Goal: Task Accomplishment & Management: Use online tool/utility

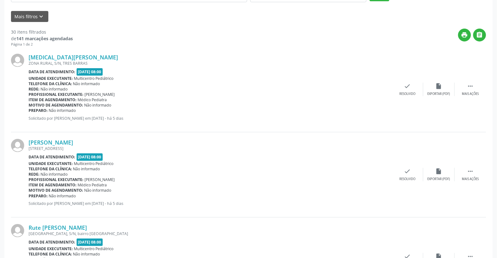
scroll to position [70, 0]
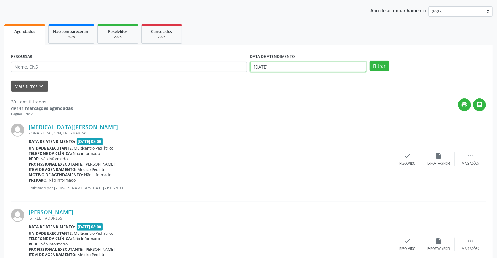
click at [300, 62] on input "[DATE]" at bounding box center [308, 67] width 116 height 11
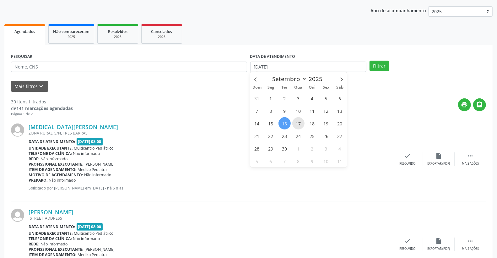
click at [299, 125] on span "17" at bounding box center [298, 123] width 12 height 12
type input "[DATE]"
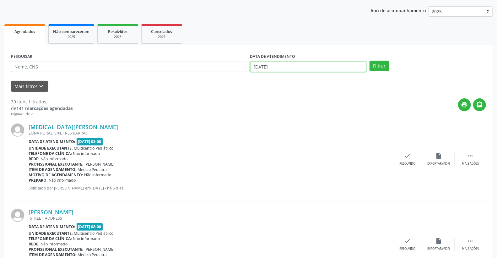
click at [341, 67] on input "[DATE]" at bounding box center [308, 67] width 116 height 11
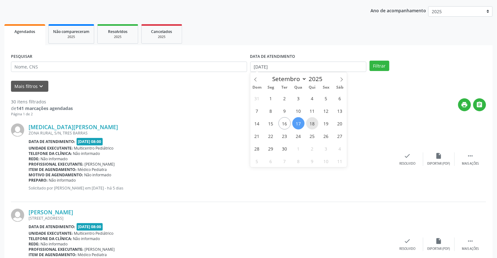
click at [313, 120] on span "18" at bounding box center [312, 123] width 12 height 12
type input "[DATE]"
click at [313, 120] on span "18" at bounding box center [312, 123] width 12 height 12
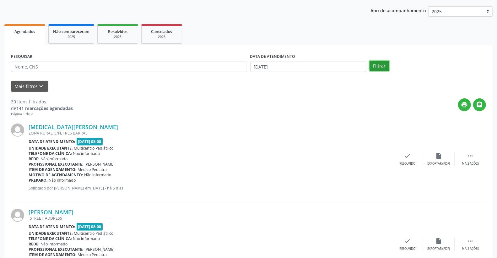
click at [381, 67] on button "Filtrar" at bounding box center [379, 66] width 20 height 11
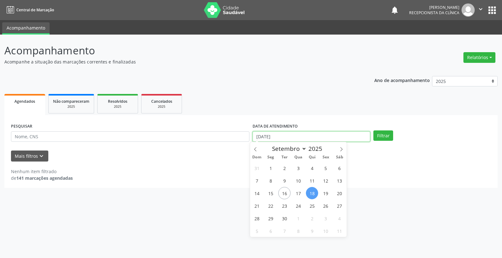
click at [291, 134] on input "[DATE]" at bounding box center [312, 136] width 118 height 11
click at [297, 191] on span "17" at bounding box center [298, 193] width 12 height 12
type input "[DATE]"
click at [297, 191] on span "17" at bounding box center [298, 193] width 12 height 12
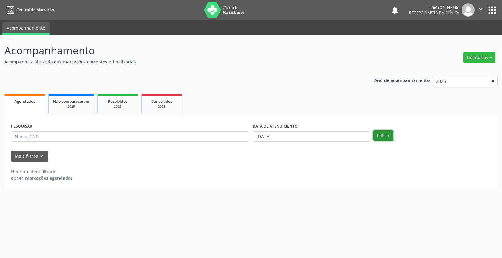
click at [384, 135] on button "Filtrar" at bounding box center [383, 135] width 20 height 11
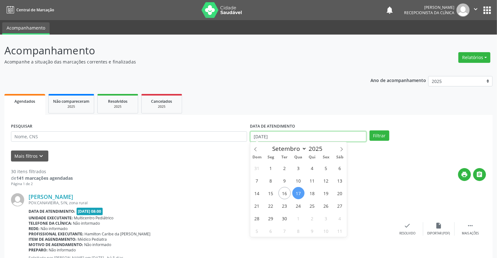
click at [275, 137] on input "[DATE]" at bounding box center [308, 136] width 116 height 11
click at [285, 195] on span "16" at bounding box center [284, 193] width 12 height 12
type input "[DATE]"
click at [285, 195] on span "16" at bounding box center [284, 193] width 12 height 12
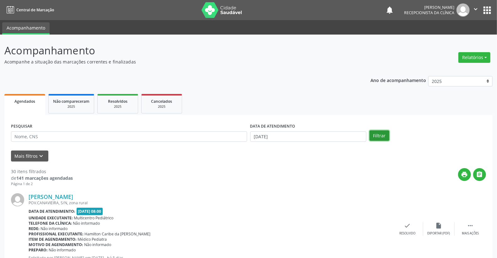
click at [380, 136] on button "Filtrar" at bounding box center [379, 135] width 20 height 11
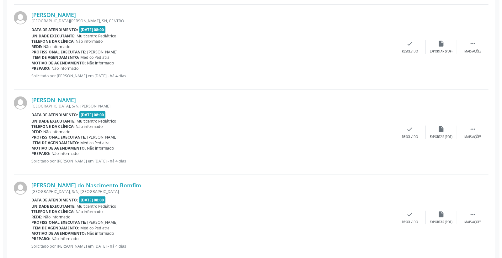
scroll to position [453, 0]
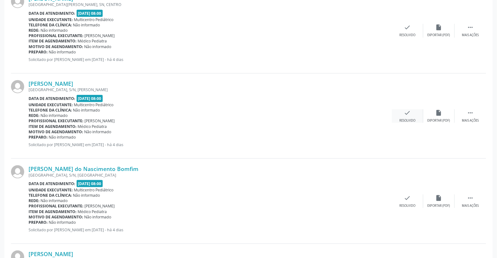
click at [406, 113] on icon "check" at bounding box center [407, 112] width 7 height 7
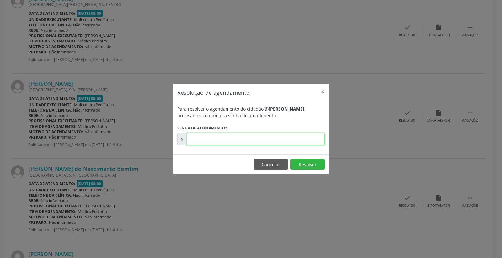
click at [297, 143] on input "text" at bounding box center [256, 139] width 138 height 13
type input "00176701"
click at [308, 169] on button "Resolver" at bounding box center [307, 164] width 35 height 11
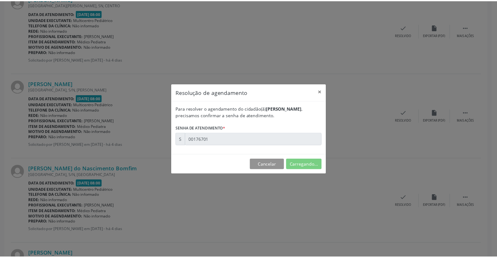
scroll to position [0, 0]
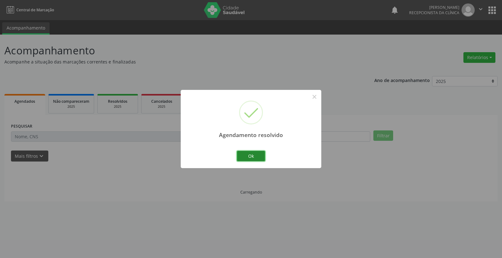
click at [252, 151] on button "Ok" at bounding box center [251, 156] width 28 height 11
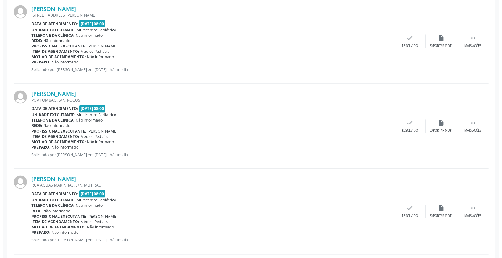
scroll to position [732, 0]
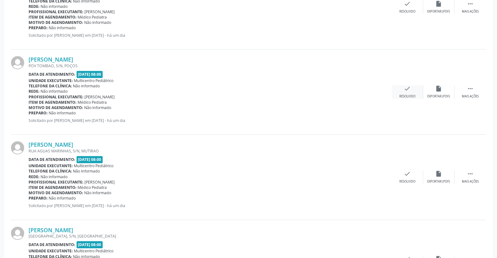
click at [407, 92] on icon "check" at bounding box center [407, 88] width 7 height 7
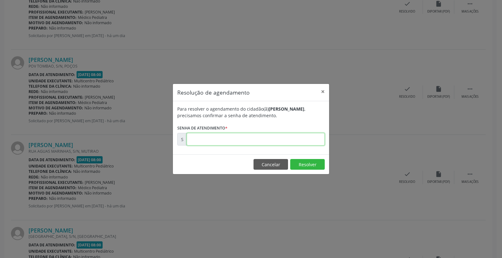
click at [297, 137] on input "text" at bounding box center [256, 139] width 138 height 13
type input "00176894"
drag, startPoint x: 312, startPoint y: 166, endPoint x: 308, endPoint y: 158, distance: 8.7
click at [312, 164] on button "Resolver" at bounding box center [307, 164] width 35 height 11
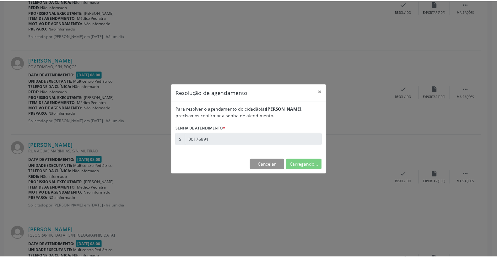
scroll to position [0, 0]
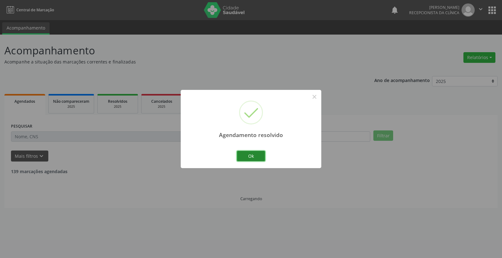
click at [252, 153] on button "Ok" at bounding box center [251, 156] width 28 height 11
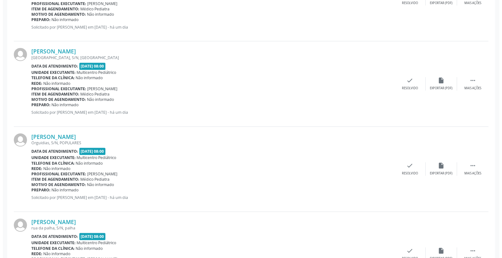
scroll to position [837, 0]
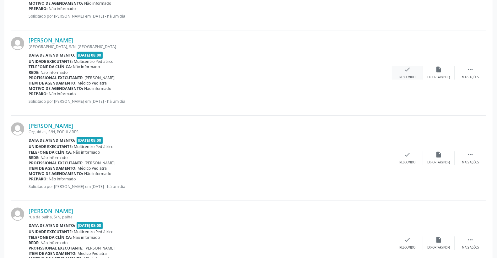
click at [406, 72] on icon "check" at bounding box center [407, 69] width 7 height 7
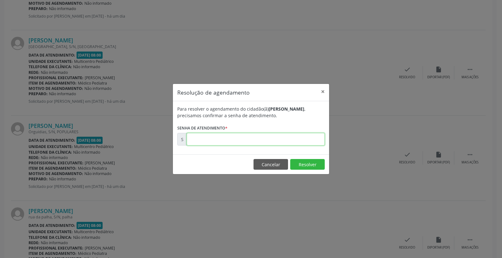
click at [306, 142] on input "text" at bounding box center [256, 139] width 138 height 13
type input "00176897"
click at [305, 164] on button "Resolver" at bounding box center [307, 164] width 35 height 11
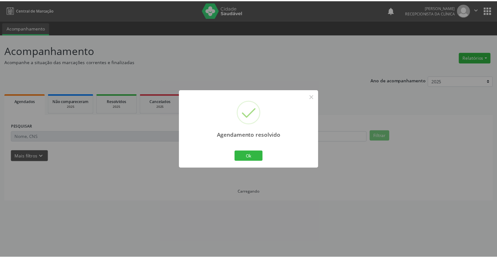
scroll to position [0, 0]
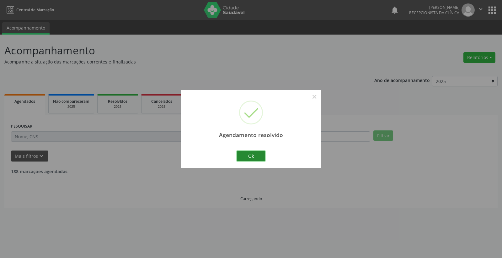
click at [254, 154] on button "Ok" at bounding box center [251, 156] width 28 height 11
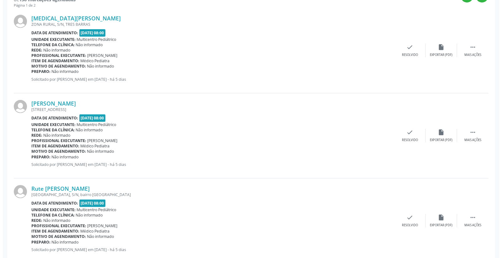
scroll to position [209, 0]
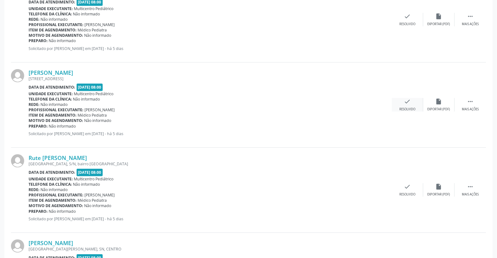
click at [418, 104] on div "check Resolvido" at bounding box center [407, 104] width 31 height 13
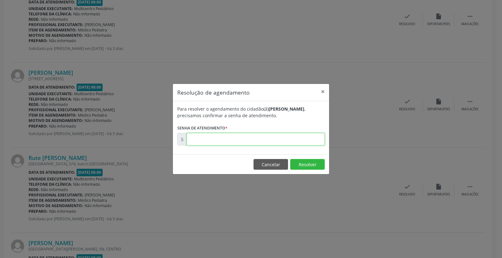
click at [292, 137] on input "text" at bounding box center [256, 139] width 138 height 13
type input "00176520"
click at [306, 161] on button "Resolver" at bounding box center [307, 164] width 35 height 11
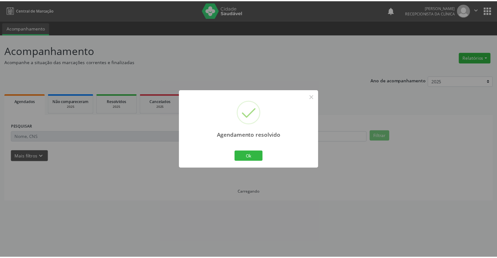
scroll to position [0, 0]
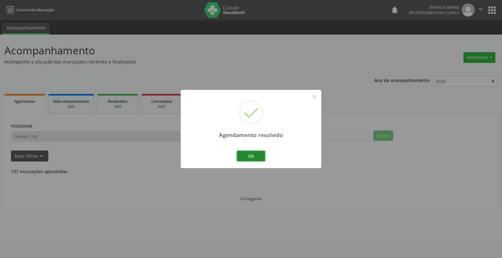
click at [255, 153] on button "Ok" at bounding box center [251, 156] width 28 height 11
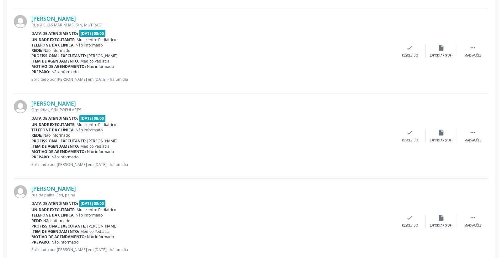
scroll to position [697, 0]
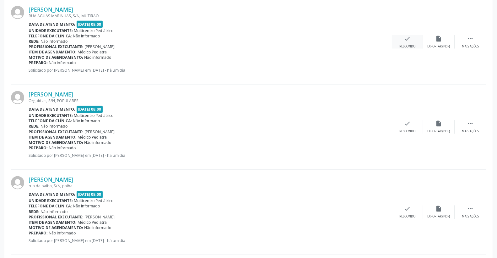
click at [408, 35] on icon "check" at bounding box center [407, 38] width 7 height 7
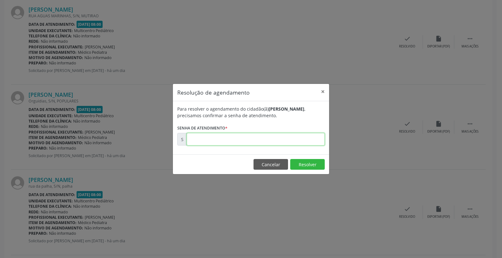
click at [300, 143] on input "text" at bounding box center [256, 139] width 138 height 13
type input "00176895"
click at [308, 164] on button "Resolver" at bounding box center [307, 164] width 35 height 11
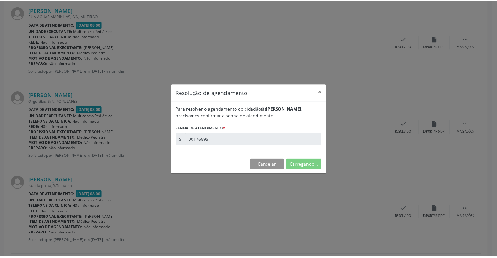
scroll to position [0, 0]
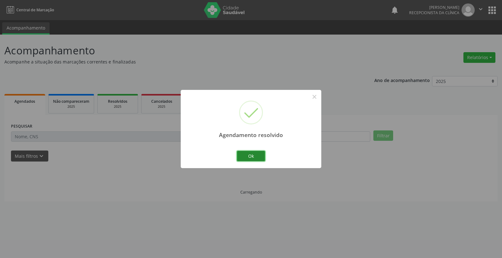
click at [253, 159] on button "Ok" at bounding box center [251, 156] width 28 height 11
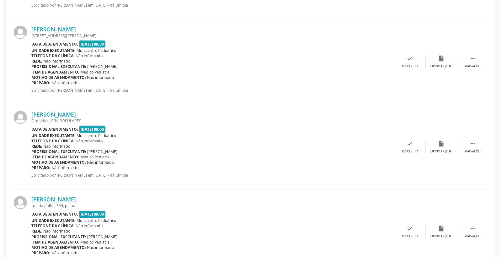
scroll to position [662, 0]
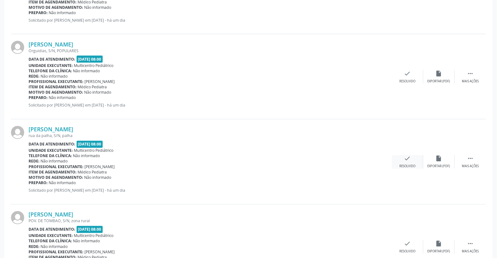
click at [410, 158] on icon "check" at bounding box center [407, 158] width 7 height 7
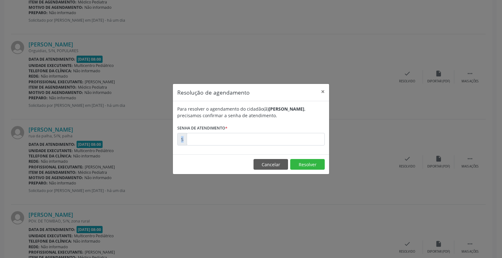
drag, startPoint x: 293, startPoint y: 145, endPoint x: 290, endPoint y: 144, distance: 3.5
click at [290, 144] on div "Para resolver o agendamento do cidadão(ã) [PERSON_NAME] , precisamos confirmar …" at bounding box center [251, 127] width 156 height 53
click at [290, 144] on input "text" at bounding box center [256, 139] width 138 height 13
type input "00176918"
click at [316, 163] on button "Resolver" at bounding box center [307, 164] width 35 height 11
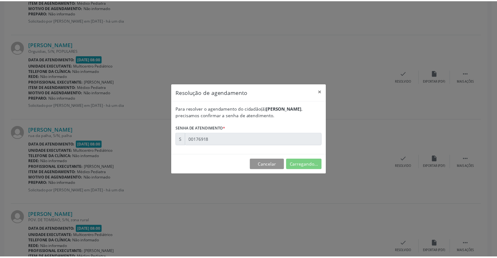
scroll to position [0, 0]
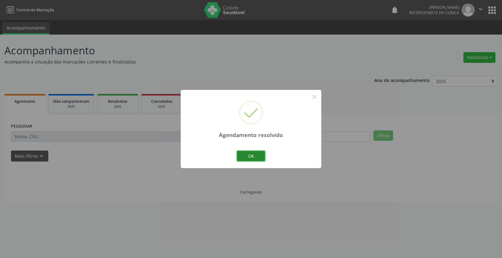
click at [259, 157] on button "Ok" at bounding box center [251, 156] width 28 height 11
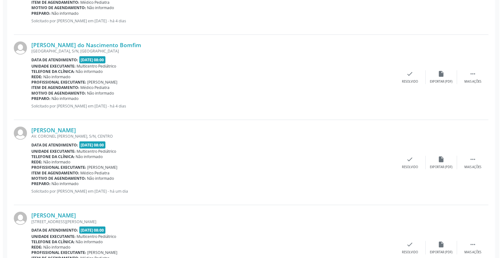
scroll to position [453, 0]
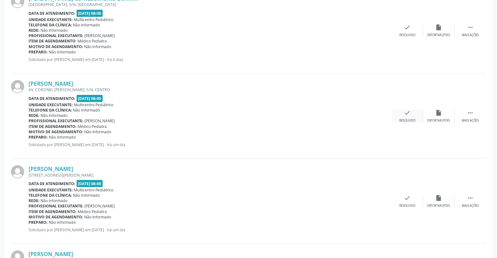
click at [409, 109] on icon "check" at bounding box center [407, 112] width 7 height 7
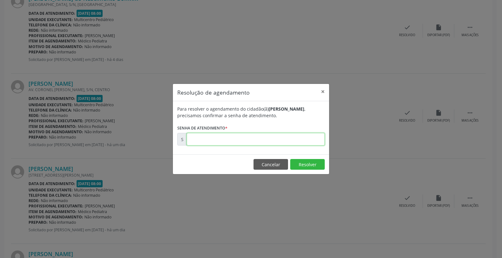
click at [312, 134] on input "text" at bounding box center [256, 139] width 138 height 13
type input "00176877"
click at [313, 165] on button "Resolver" at bounding box center [307, 164] width 35 height 11
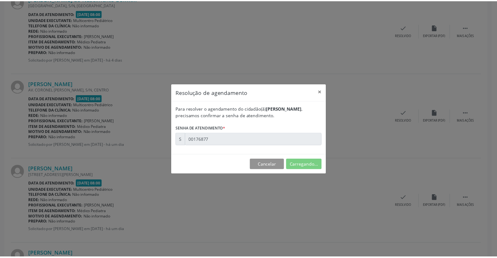
scroll to position [0, 0]
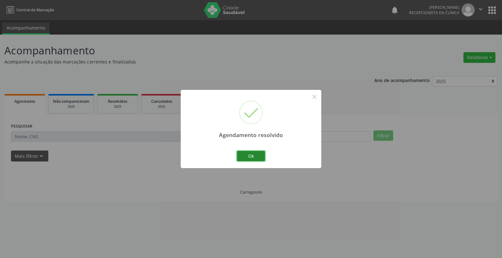
drag, startPoint x: 252, startPoint y: 155, endPoint x: 252, endPoint y: 160, distance: 5.6
click at [252, 160] on button "Ok" at bounding box center [251, 156] width 28 height 11
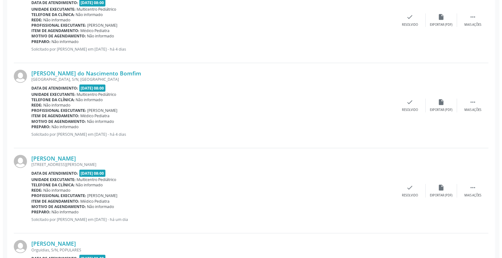
scroll to position [418, 0]
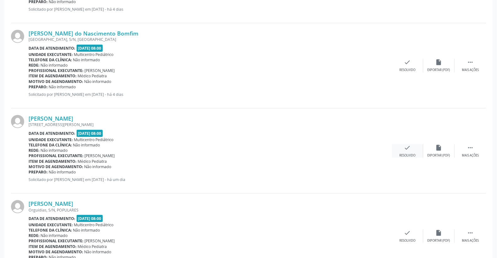
click at [408, 146] on icon "check" at bounding box center [407, 147] width 7 height 7
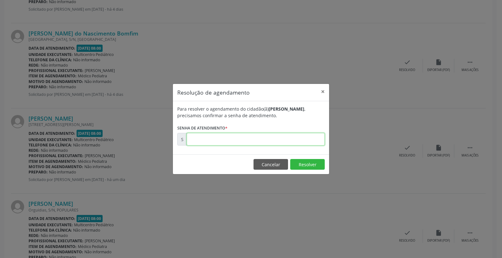
click at [289, 134] on input "text" at bounding box center [256, 139] width 138 height 13
type input "00176890"
click at [302, 165] on button "Resolver" at bounding box center [307, 164] width 35 height 11
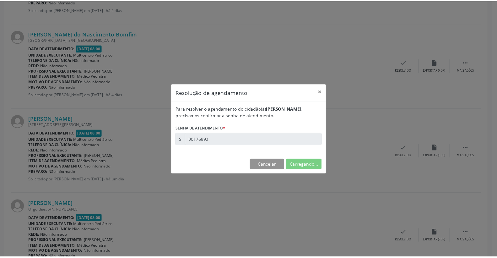
scroll to position [0, 0]
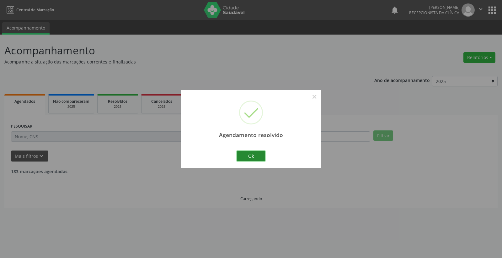
click at [244, 158] on button "Ok" at bounding box center [251, 156] width 28 height 11
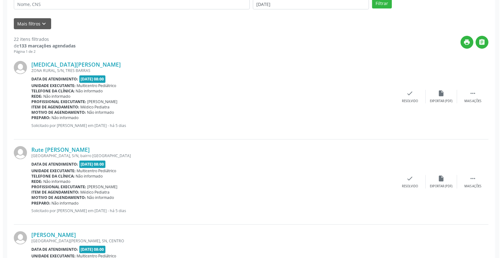
scroll to position [139, 0]
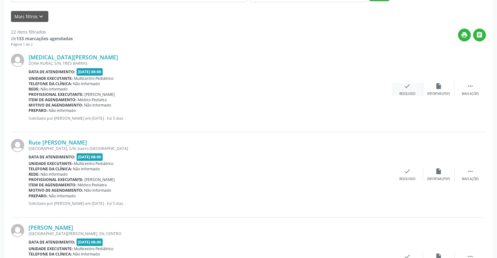
click at [409, 85] on icon "check" at bounding box center [407, 86] width 7 height 7
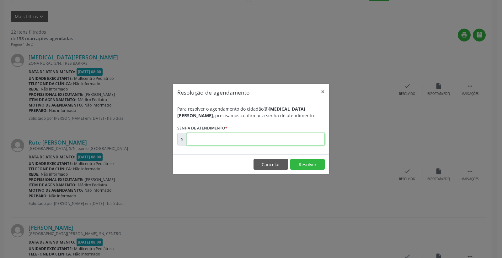
drag, startPoint x: 292, startPoint y: 140, endPoint x: 297, endPoint y: 137, distance: 5.7
click at [297, 137] on input "text" at bounding box center [256, 139] width 138 height 13
type input "00176384"
click at [305, 164] on button "Resolver" at bounding box center [307, 164] width 35 height 11
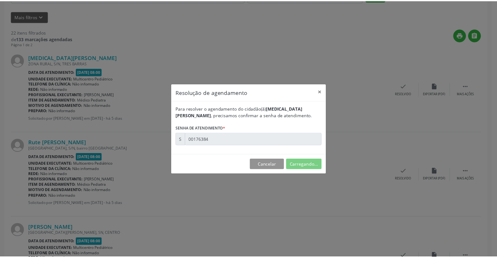
scroll to position [0, 0]
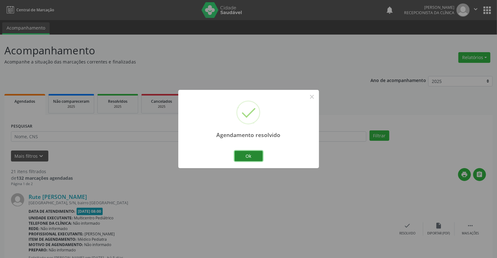
click at [262, 154] on button "Ok" at bounding box center [248, 156] width 28 height 11
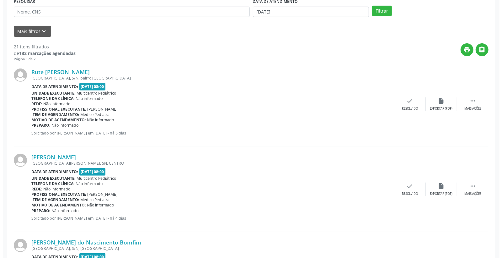
scroll to position [174, 0]
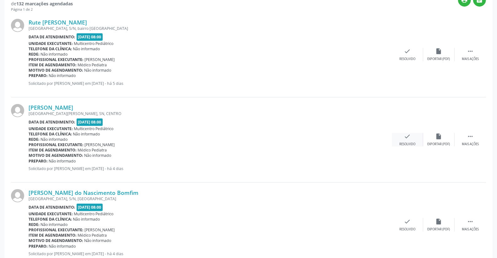
click at [411, 140] on div "check Resolvido" at bounding box center [407, 139] width 31 height 13
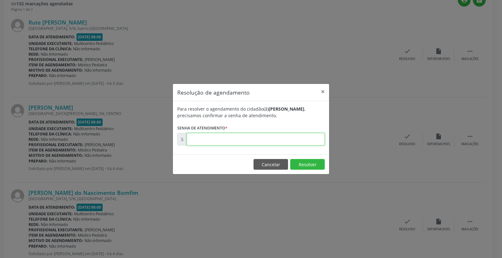
click at [294, 142] on input "text" at bounding box center [256, 139] width 138 height 13
type input "00176697"
click at [309, 168] on button "Resolver" at bounding box center [307, 164] width 35 height 11
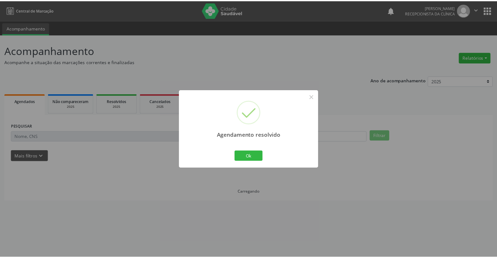
scroll to position [0, 0]
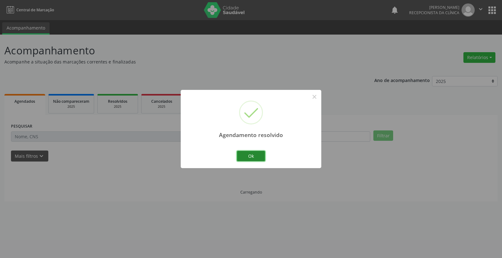
click at [258, 155] on button "Ok" at bounding box center [251, 156] width 28 height 11
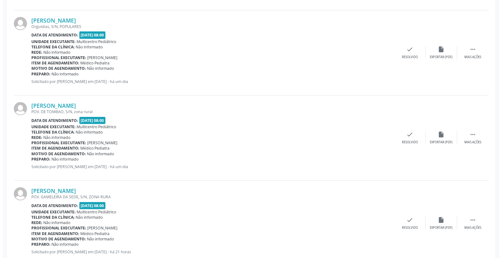
scroll to position [349, 0]
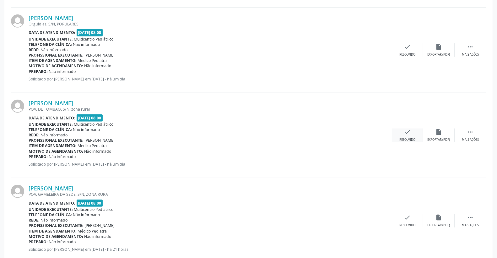
click at [406, 130] on icon "check" at bounding box center [407, 131] width 7 height 7
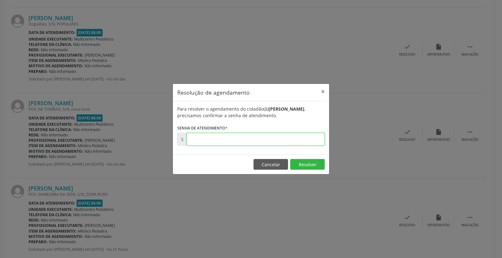
drag, startPoint x: 309, startPoint y: 136, endPoint x: 314, endPoint y: 139, distance: 5.5
click at [309, 136] on input "text" at bounding box center [256, 139] width 138 height 13
type input "00176925"
click at [312, 165] on button "Resolver" at bounding box center [307, 164] width 35 height 11
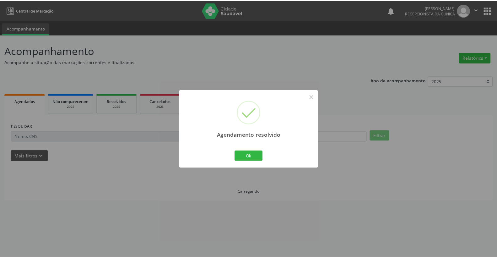
scroll to position [0, 0]
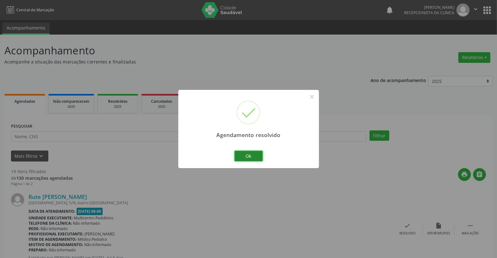
click at [261, 151] on button "Ok" at bounding box center [248, 156] width 28 height 11
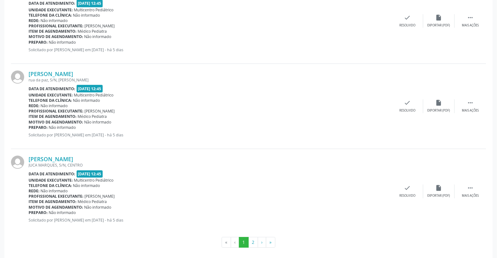
scroll to position [1233, 0]
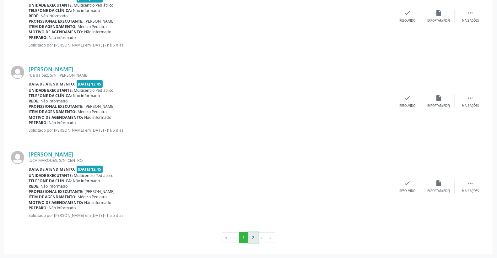
click at [253, 239] on button "2" at bounding box center [253, 237] width 10 height 11
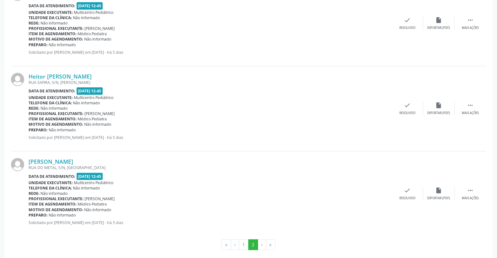
scroll to position [297, 0]
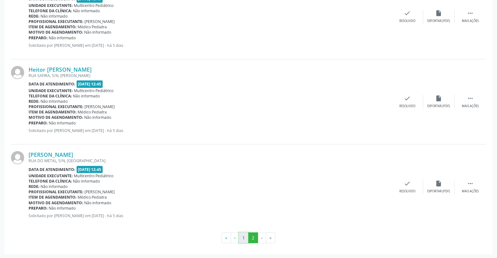
click at [247, 240] on button "1" at bounding box center [244, 237] width 10 height 11
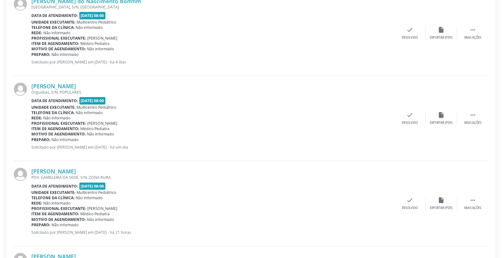
scroll to position [349, 0]
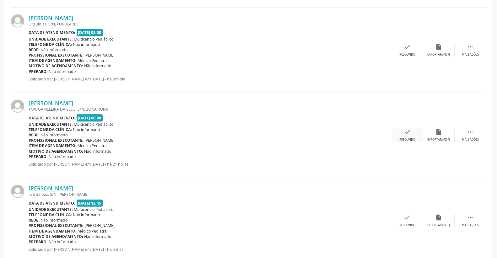
click at [406, 137] on div "Resolvido" at bounding box center [407, 139] width 16 height 4
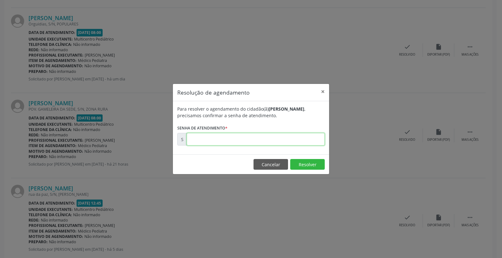
click at [303, 139] on input "text" at bounding box center [256, 139] width 138 height 13
type input "00176964"
click at [308, 160] on button "Resolver" at bounding box center [307, 164] width 35 height 11
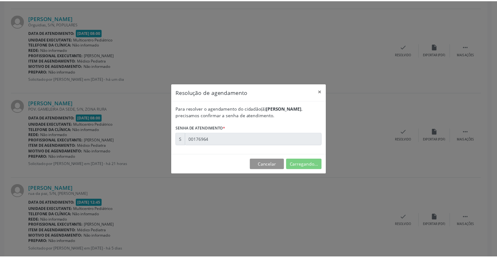
scroll to position [0, 0]
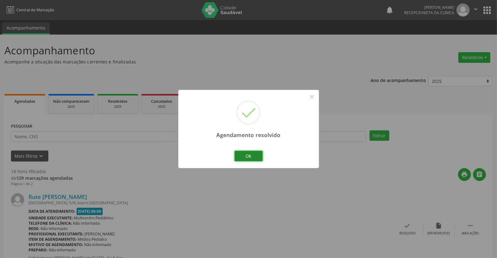
click at [246, 155] on button "Ok" at bounding box center [248, 156] width 28 height 11
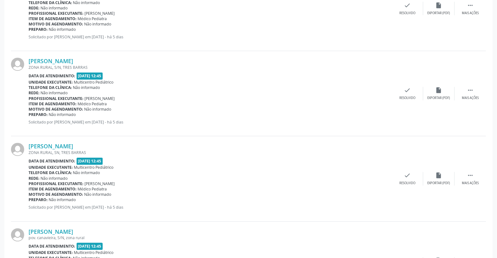
scroll to position [732, 0]
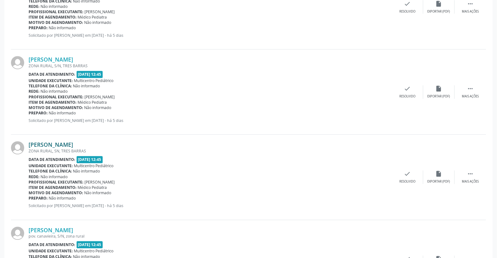
click at [64, 143] on link "[PERSON_NAME]" at bounding box center [51, 144] width 45 height 7
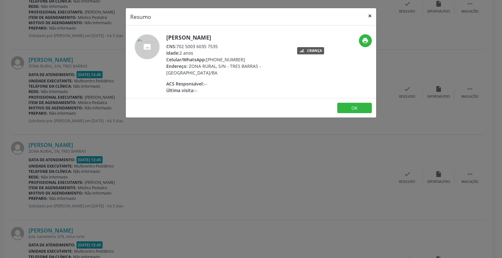
click at [371, 16] on button "×" at bounding box center [370, 15] width 13 height 15
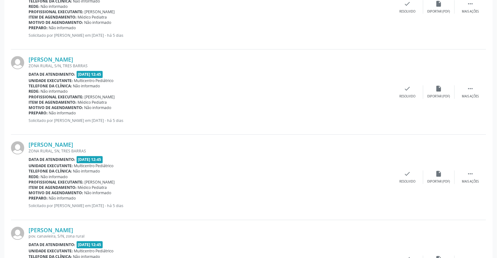
click at [69, 63] on div "ZONA RURAL, S/N, TRES BARRAS" at bounding box center [210, 65] width 363 height 5
click at [73, 58] on link "[PERSON_NAME]" at bounding box center [51, 59] width 45 height 7
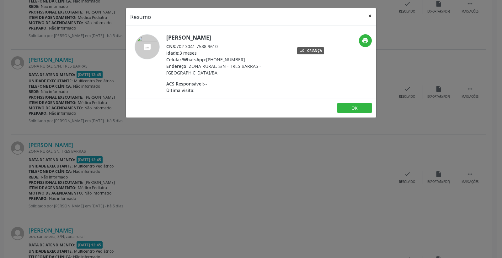
click at [369, 18] on button "×" at bounding box center [370, 15] width 13 height 15
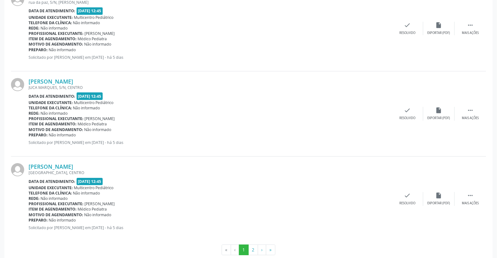
scroll to position [1233, 0]
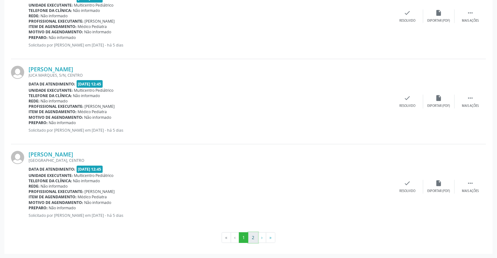
click at [251, 237] on button "2" at bounding box center [253, 237] width 10 height 11
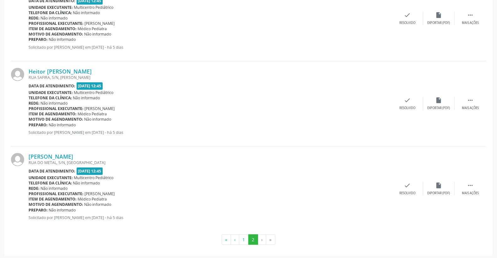
scroll to position [212, 0]
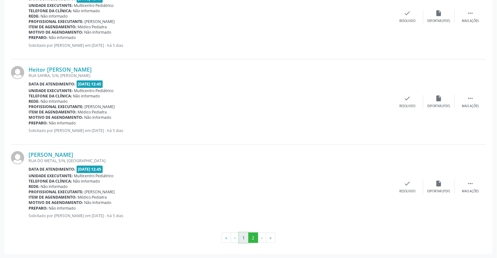
click at [246, 236] on button "1" at bounding box center [244, 237] width 10 height 11
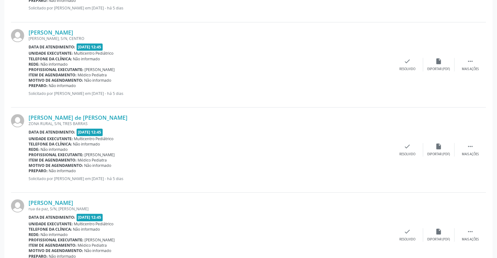
scroll to position [1059, 0]
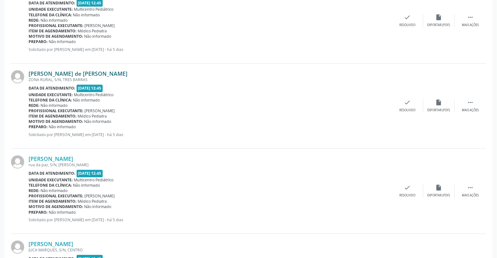
click at [75, 72] on link "[PERSON_NAME] de [PERSON_NAME]" at bounding box center [78, 73] width 99 height 7
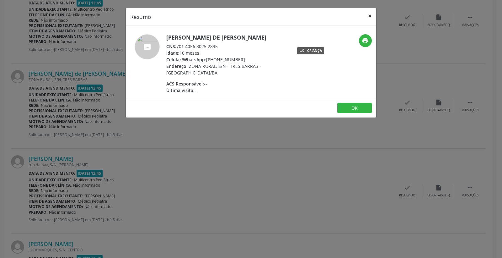
click at [369, 14] on button "×" at bounding box center [370, 15] width 13 height 15
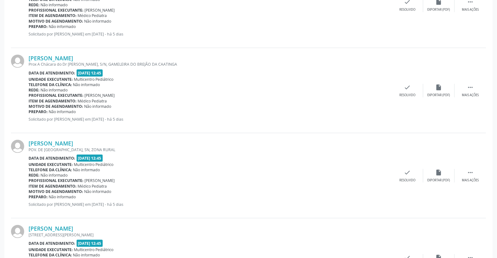
scroll to position [466, 0]
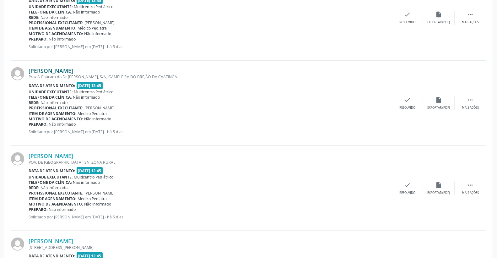
click at [72, 70] on link "[PERSON_NAME]" at bounding box center [51, 70] width 45 height 7
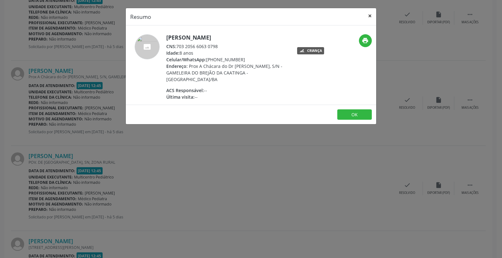
click at [370, 17] on button "×" at bounding box center [370, 15] width 13 height 15
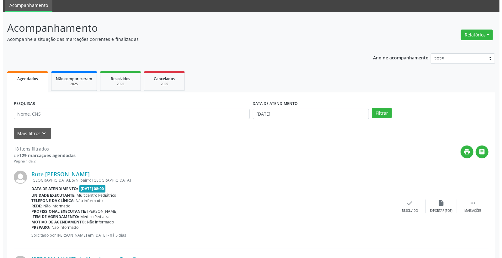
scroll to position [35, 0]
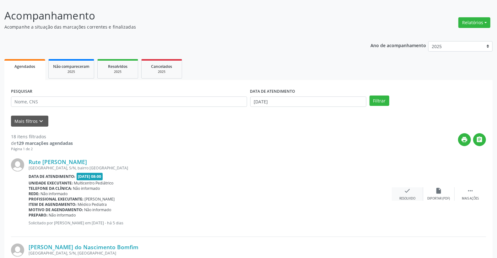
click at [405, 191] on icon "check" at bounding box center [407, 190] width 7 height 7
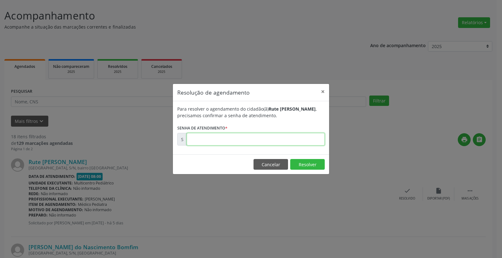
click at [300, 140] on input "text" at bounding box center [256, 139] width 138 height 13
type input "00176532"
click at [311, 165] on button "Resolver" at bounding box center [307, 164] width 35 height 11
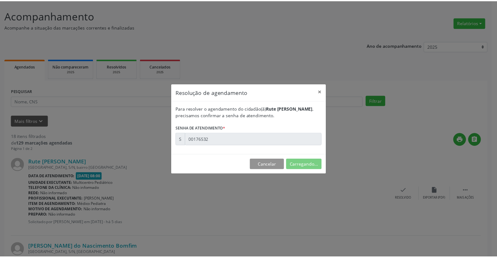
scroll to position [0, 0]
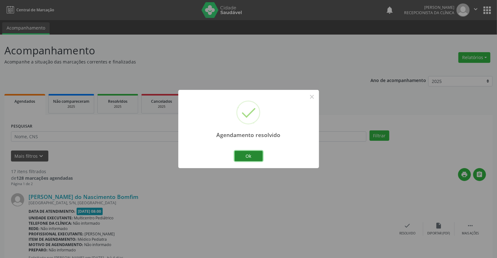
click at [248, 159] on button "Ok" at bounding box center [248, 156] width 28 height 11
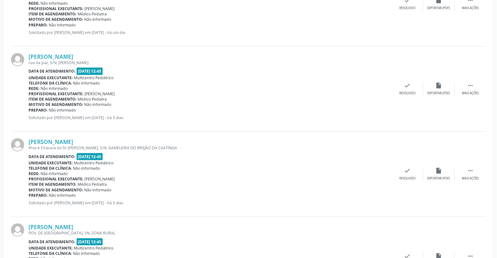
scroll to position [349, 0]
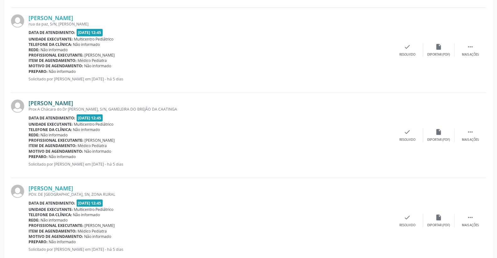
click at [68, 104] on link "[PERSON_NAME]" at bounding box center [51, 102] width 45 height 7
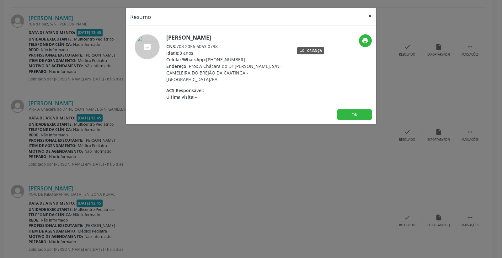
click at [372, 14] on button "×" at bounding box center [370, 15] width 13 height 15
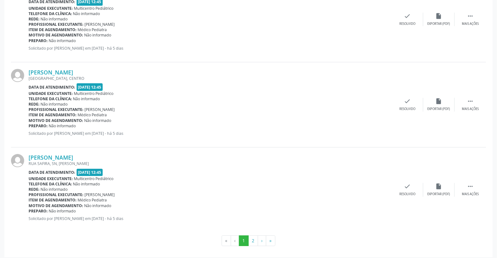
scroll to position [1233, 0]
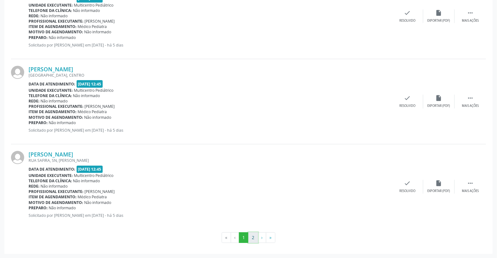
click at [255, 236] on button "2" at bounding box center [253, 237] width 10 height 11
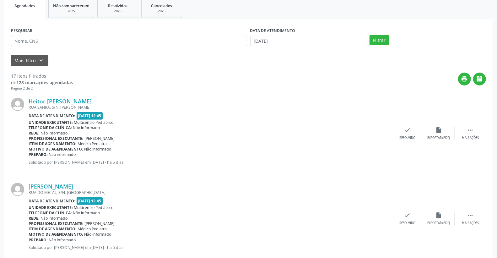
scroll to position [127, 0]
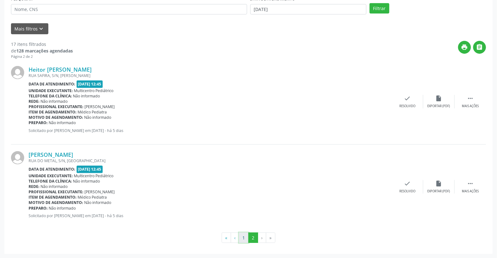
click at [245, 240] on button "1" at bounding box center [244, 237] width 10 height 11
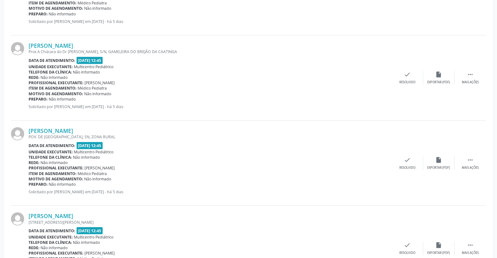
scroll to position [418, 0]
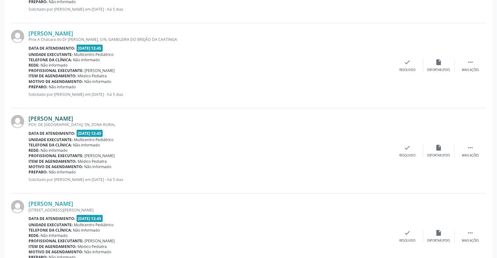
click at [66, 115] on link "[PERSON_NAME]" at bounding box center [51, 118] width 45 height 7
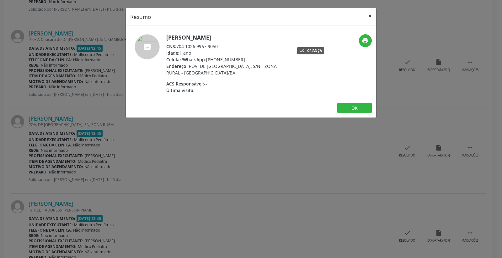
click at [368, 17] on button "×" at bounding box center [370, 15] width 13 height 15
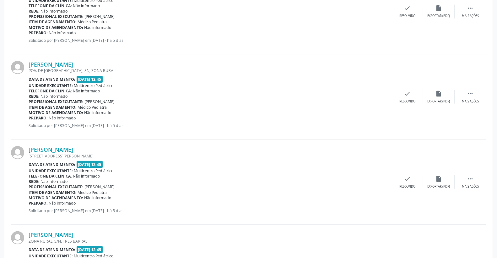
scroll to position [466, 0]
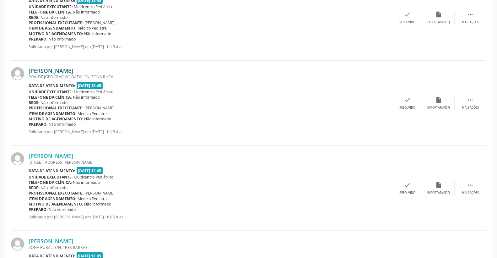
click at [73, 70] on link "[PERSON_NAME]" at bounding box center [51, 70] width 45 height 7
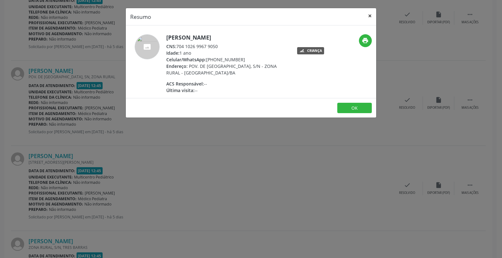
click at [370, 18] on button "×" at bounding box center [370, 15] width 13 height 15
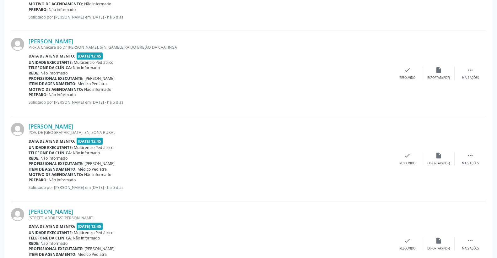
scroll to position [396, 0]
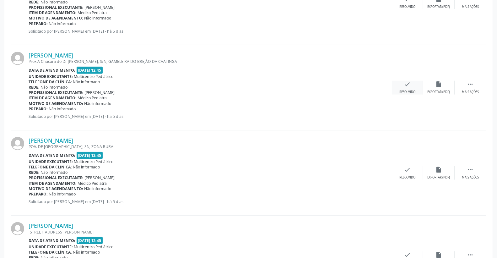
click at [406, 83] on icon "check" at bounding box center [407, 84] width 7 height 7
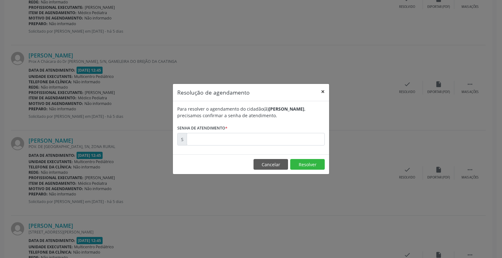
click at [325, 89] on button "×" at bounding box center [323, 91] width 13 height 15
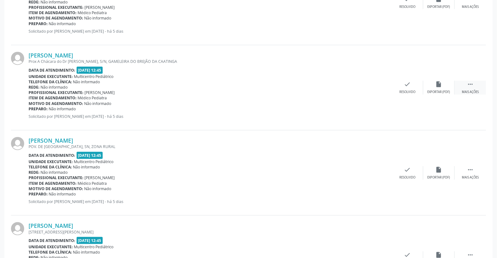
click at [474, 82] on div " Mais ações" at bounding box center [469, 87] width 31 height 13
click at [375, 84] on icon "print" at bounding box center [376, 84] width 7 height 7
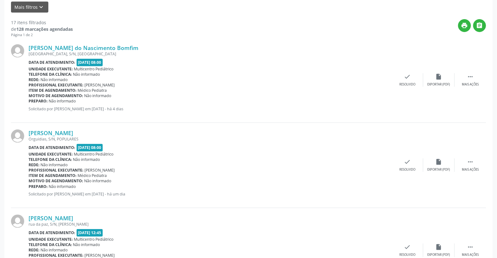
scroll to position [244, 0]
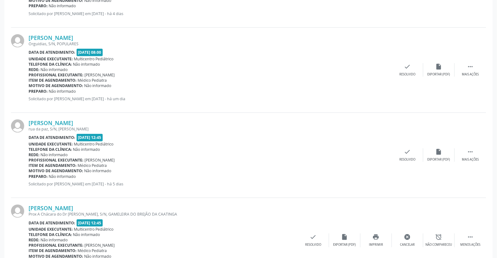
click at [268, 214] on div "Prox A Chácara do Dr [PERSON_NAME], S/N, GAMELEIRA DO BREJÃO DA CAATINGA" at bounding box center [163, 213] width 269 height 5
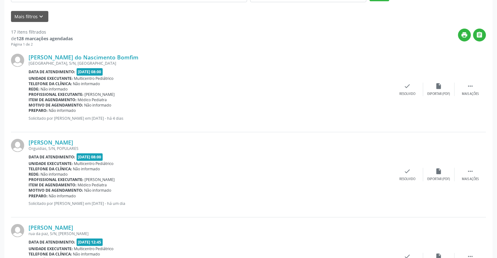
scroll to position [0, 0]
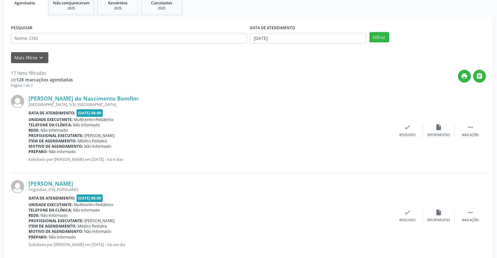
scroll to position [105, 0]
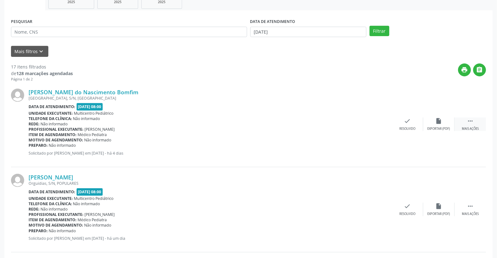
click at [477, 121] on div " Mais ações" at bounding box center [469, 123] width 31 height 13
click at [434, 122] on div "alarm_off Não compareceu" at bounding box center [438, 123] width 31 height 13
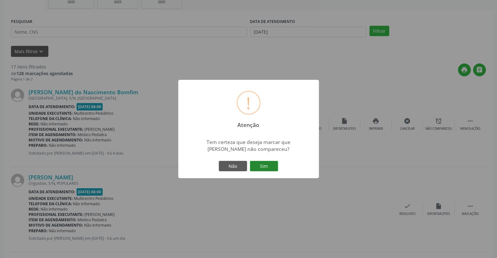
click at [269, 165] on button "Sim" at bounding box center [264, 166] width 28 height 11
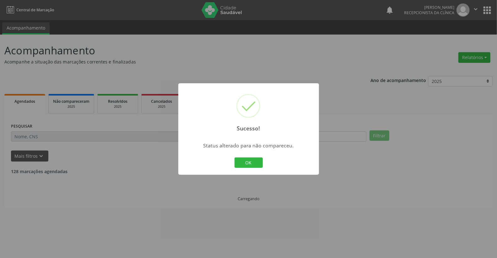
scroll to position [0, 0]
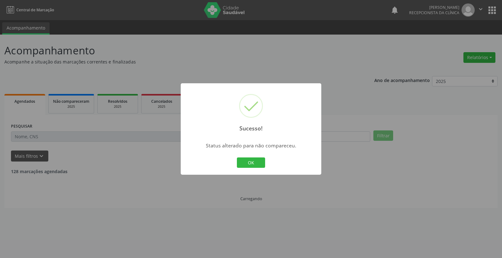
click at [240, 168] on div "OK Cancel" at bounding box center [251, 162] width 31 height 13
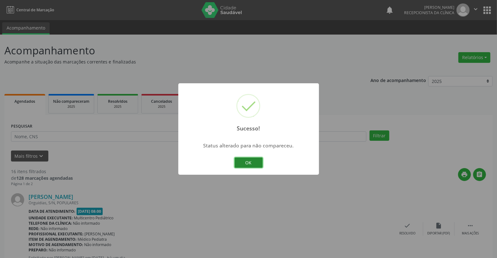
click at [246, 164] on button "OK" at bounding box center [248, 162] width 28 height 11
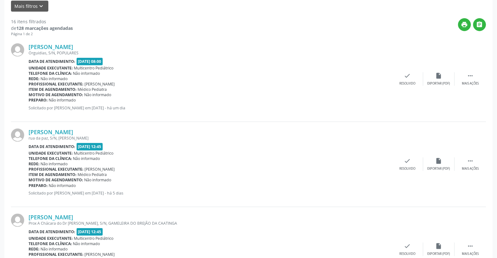
scroll to position [174, 0]
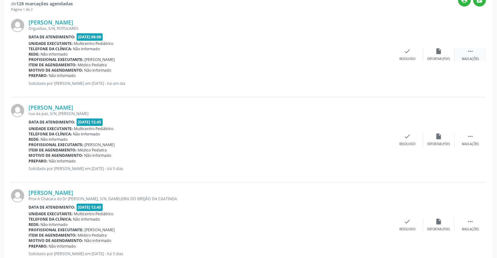
click at [479, 51] on div " Mais ações" at bounding box center [469, 54] width 31 height 13
click at [435, 51] on icon "alarm_off" at bounding box center [438, 51] width 7 height 7
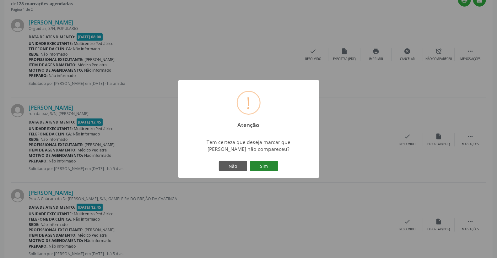
click at [267, 165] on button "Sim" at bounding box center [264, 166] width 28 height 11
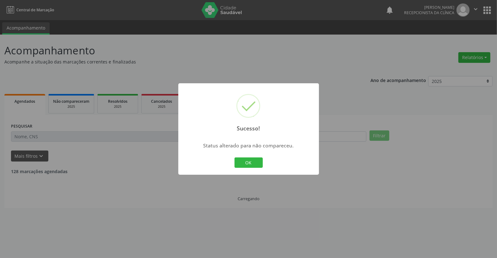
scroll to position [0, 0]
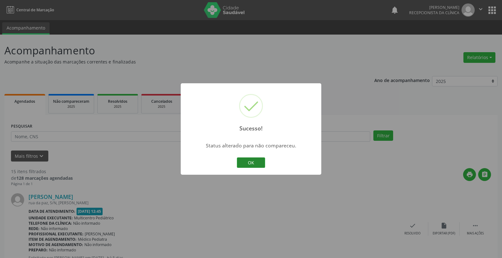
click at [251, 165] on button "OK" at bounding box center [251, 162] width 28 height 11
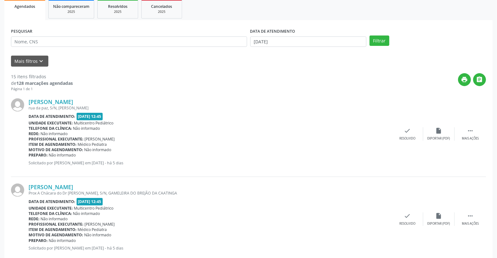
scroll to position [105, 0]
